Goal: Communication & Community: Answer question/provide support

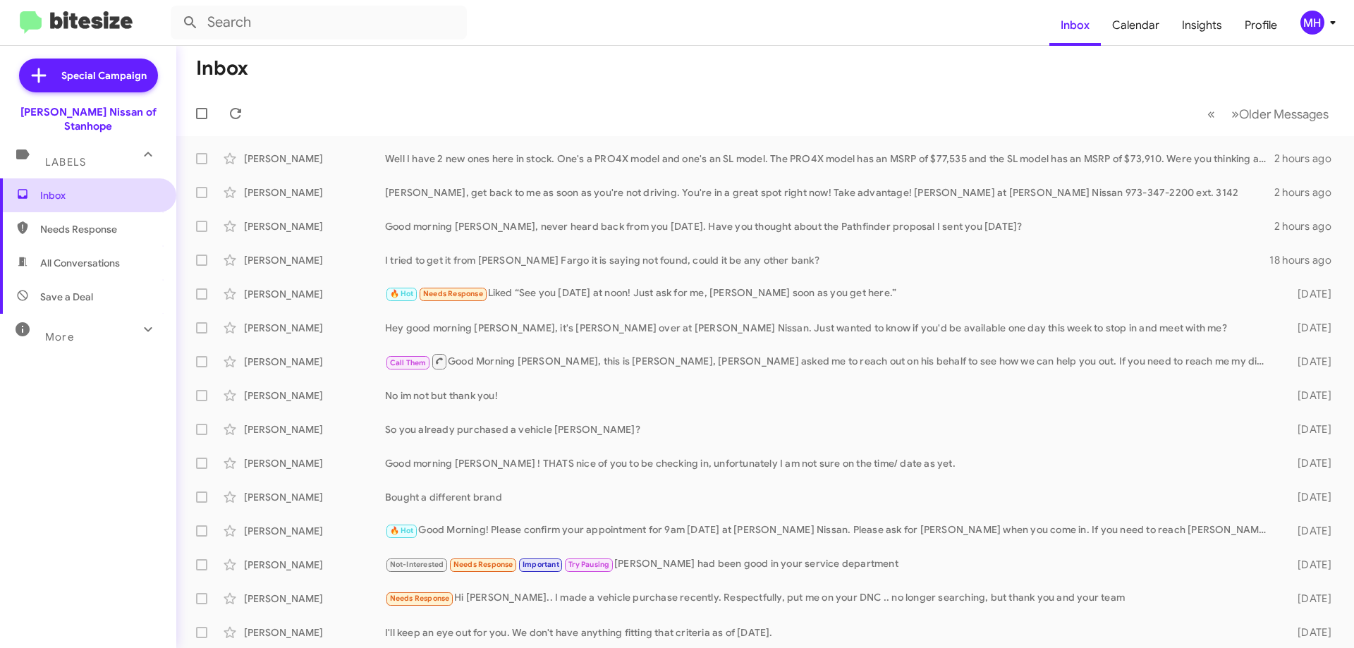
click at [77, 188] on span "Inbox" at bounding box center [100, 195] width 120 height 14
click at [88, 256] on span "All Conversations" at bounding box center [80, 263] width 80 height 14
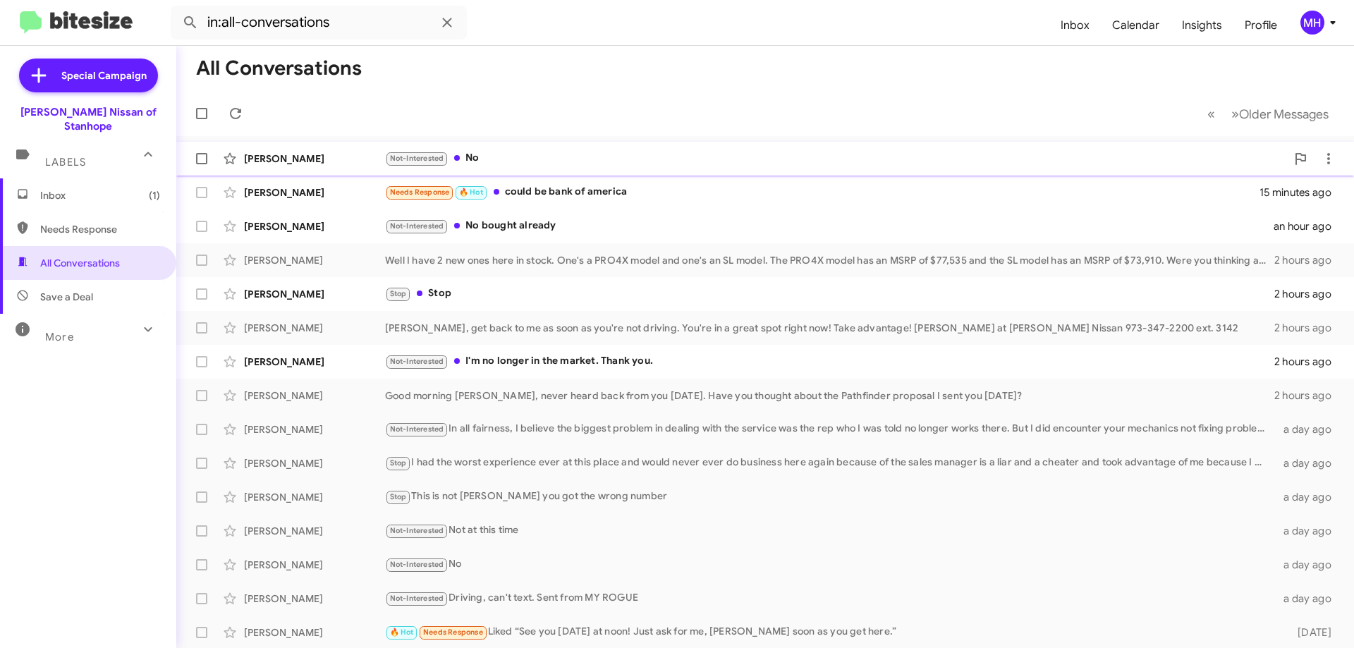
click at [693, 144] on span "[PERSON_NAME] Not-Interested No 9 minutes ago" at bounding box center [765, 159] width 1178 height 34
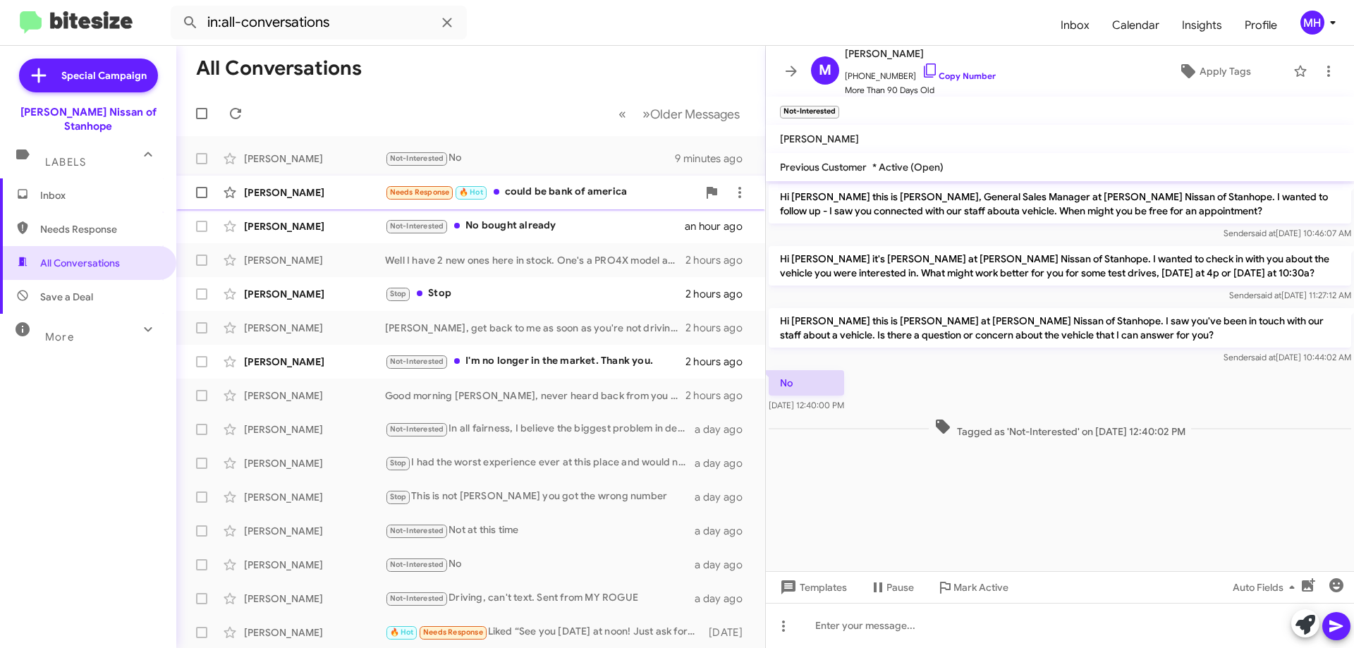
click at [579, 188] on div "Needs Response 🔥 Hot could be bank of america" at bounding box center [541, 192] width 312 height 16
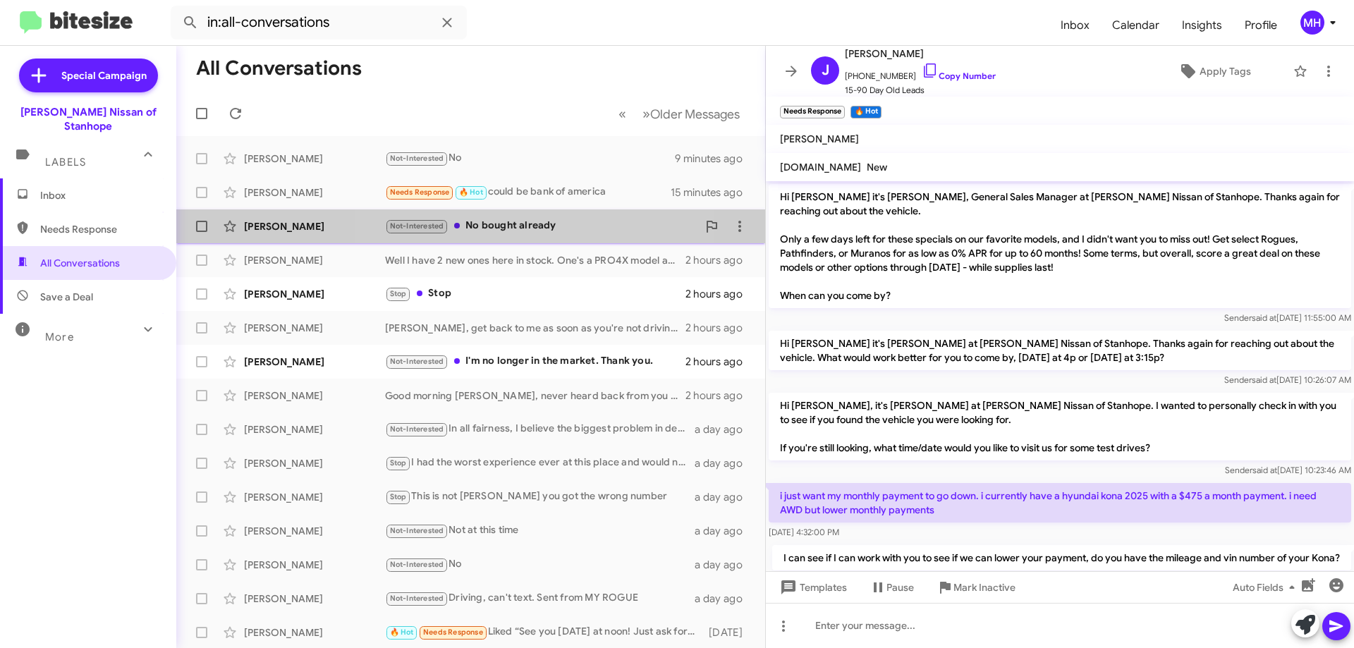
click at [535, 222] on div "Not-Interested No bought already" at bounding box center [541, 226] width 312 height 16
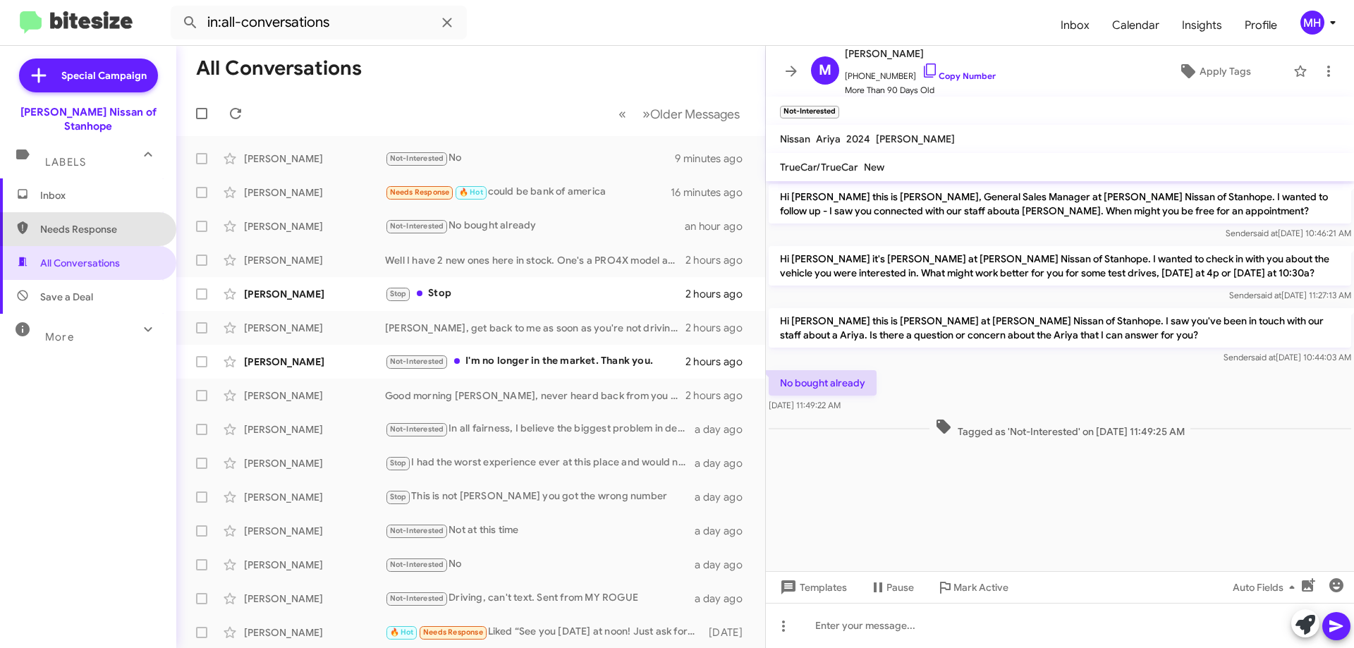
click at [96, 222] on span "Needs Response" at bounding box center [100, 229] width 120 height 14
type input "in:needs-response"
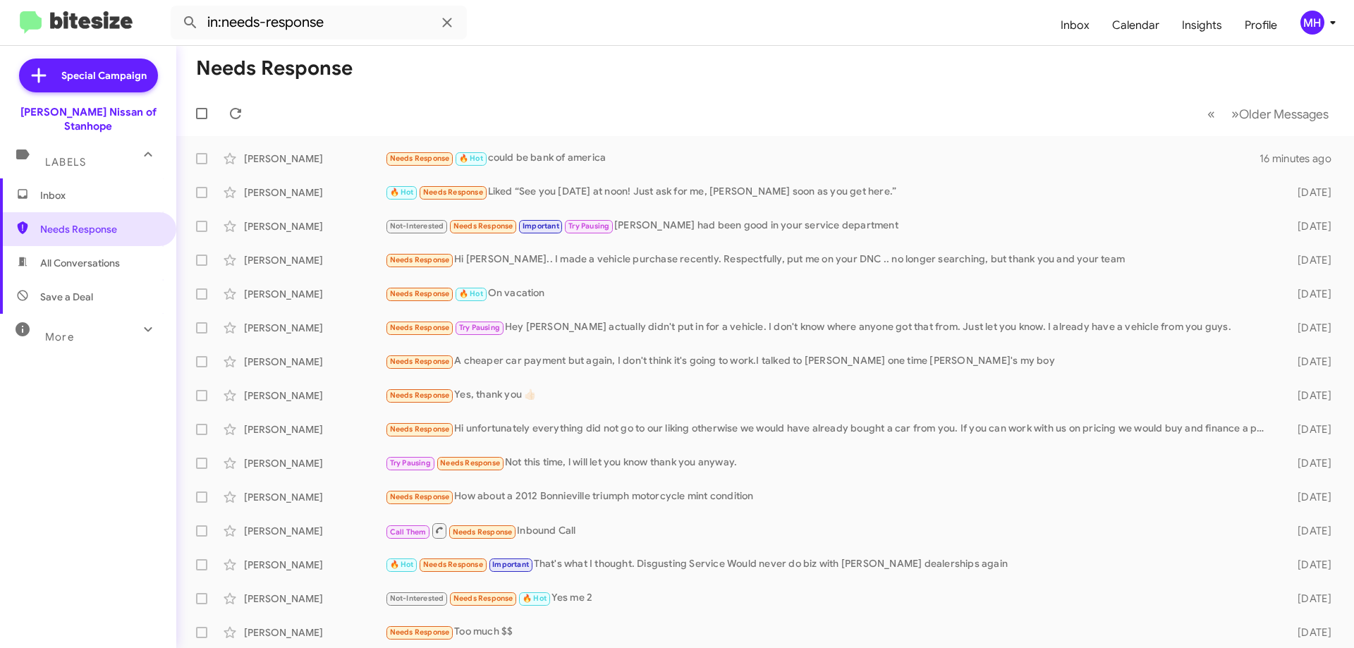
click at [94, 188] on span "Inbox" at bounding box center [100, 195] width 120 height 14
